Goal: Transaction & Acquisition: Purchase product/service

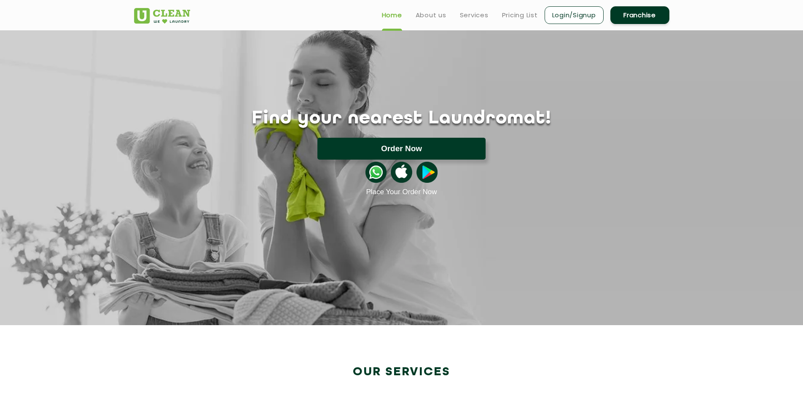
click at [415, 147] on button "Order Now" at bounding box center [401, 149] width 168 height 22
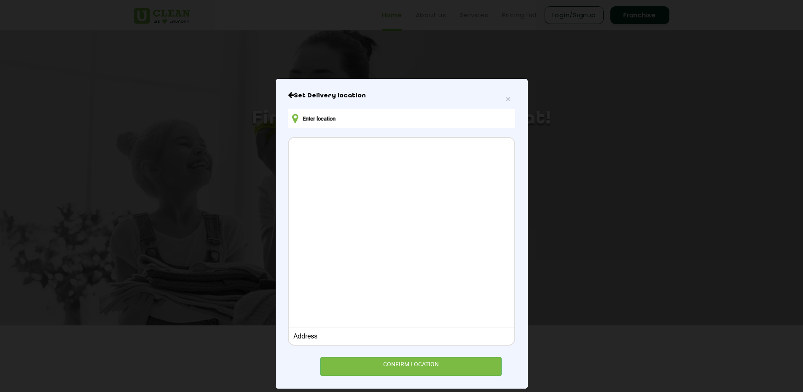
click at [328, 114] on input "text" at bounding box center [401, 118] width 227 height 19
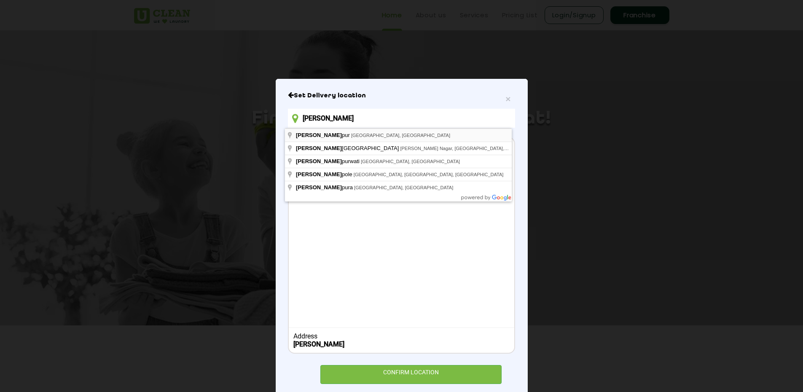
type input "[PERSON_NAME]"
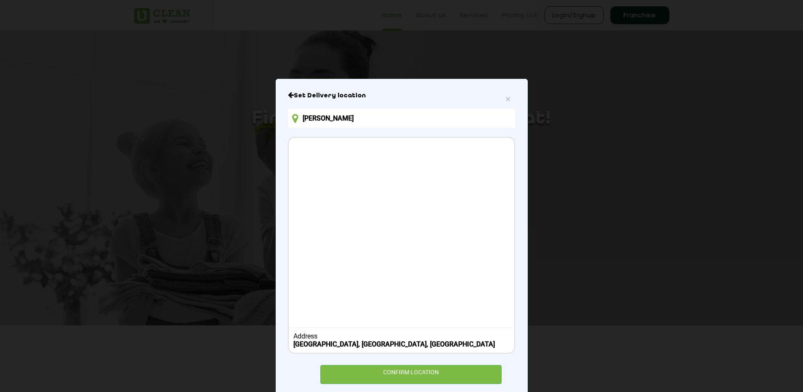
drag, startPoint x: 402, startPoint y: 276, endPoint x: 413, endPoint y: 338, distance: 62.6
click at [402, 277] on div at bounding box center [401, 232] width 225 height 188
click at [419, 373] on div "CONFIRM LOCATION" at bounding box center [411, 374] width 182 height 19
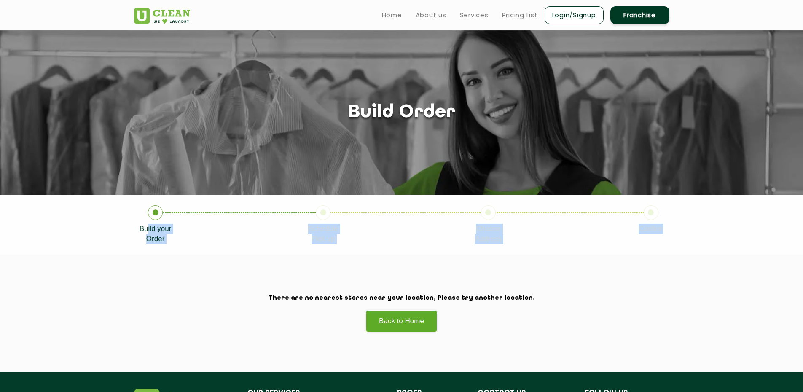
drag, startPoint x: 148, startPoint y: 233, endPoint x: 209, endPoint y: 255, distance: 64.9
click at [188, 251] on section "Build your Order Schedule Pick up Choose Address Confirm" at bounding box center [401, 225] width 803 height 60
drag, startPoint x: 284, startPoint y: 257, endPoint x: 300, endPoint y: 264, distance: 17.8
click at [292, 260] on section "There are no nearest stores near your location, Please try another location. Ba…" at bounding box center [401, 314] width 803 height 118
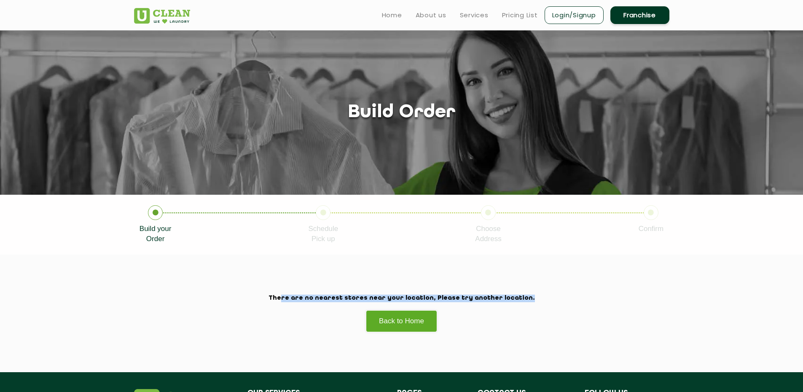
drag, startPoint x: 311, startPoint y: 299, endPoint x: 539, endPoint y: 302, distance: 227.6
click at [522, 300] on h2 "There are no nearest stores near your location, Please try another location." at bounding box center [401, 299] width 535 height 8
click at [540, 302] on div "There are no nearest stores near your location, Please try another location. Ba…" at bounding box center [402, 314] width 548 height 38
